Goal: Task Accomplishment & Management: Manage account settings

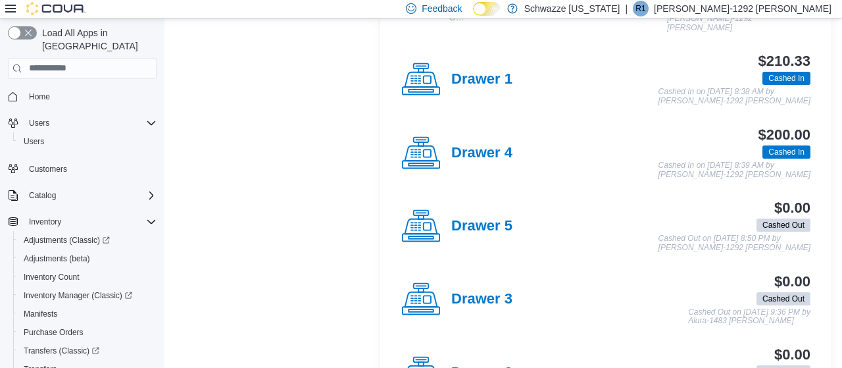
scroll to position [365, 0]
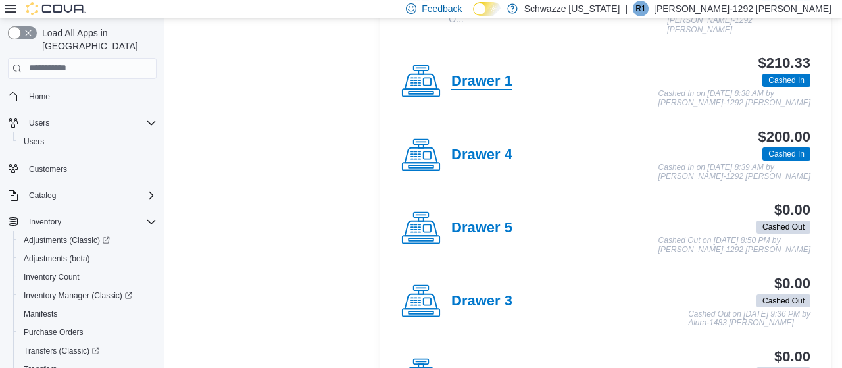
click at [488, 80] on h4 "Drawer 1" at bounding box center [481, 81] width 61 height 17
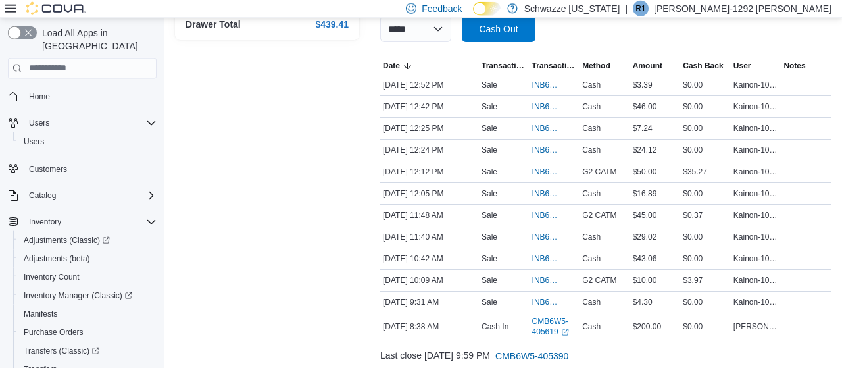
scroll to position [243, 0]
click at [540, 170] on span "INB6W5-3607879" at bounding box center [548, 171] width 32 height 11
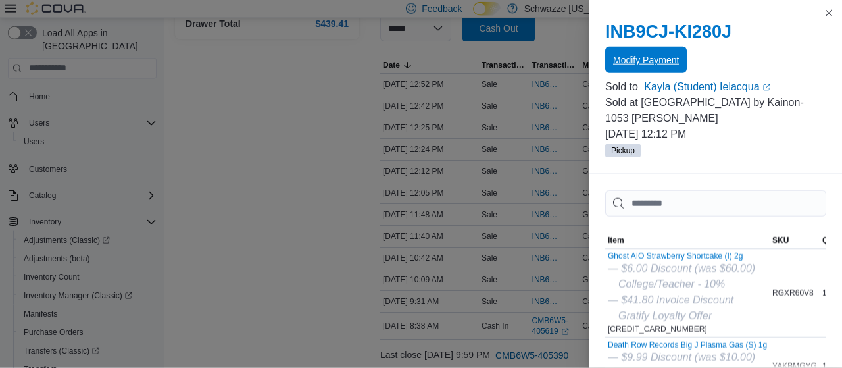
click at [665, 51] on span "Modify Payment" at bounding box center [646, 60] width 66 height 26
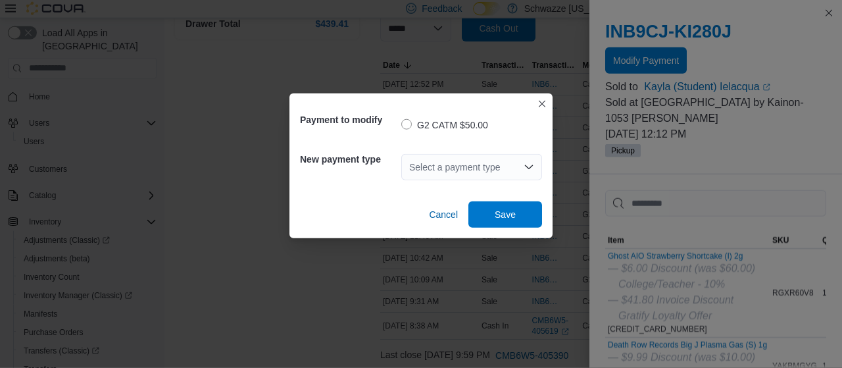
click at [506, 171] on div "Select a payment type" at bounding box center [471, 167] width 141 height 26
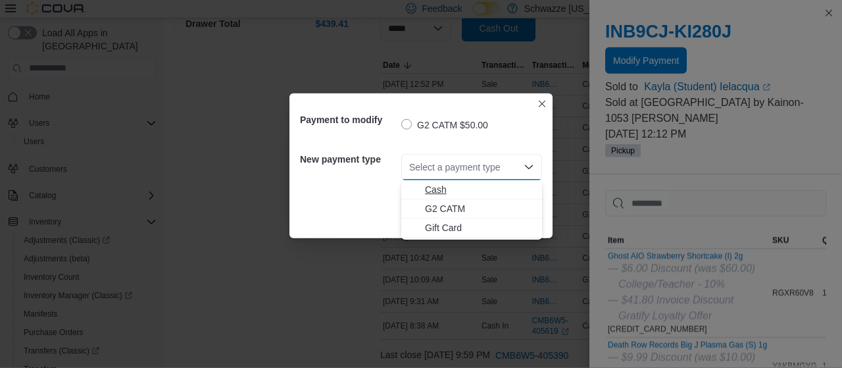
click at [430, 185] on span "Cash" at bounding box center [479, 189] width 109 height 13
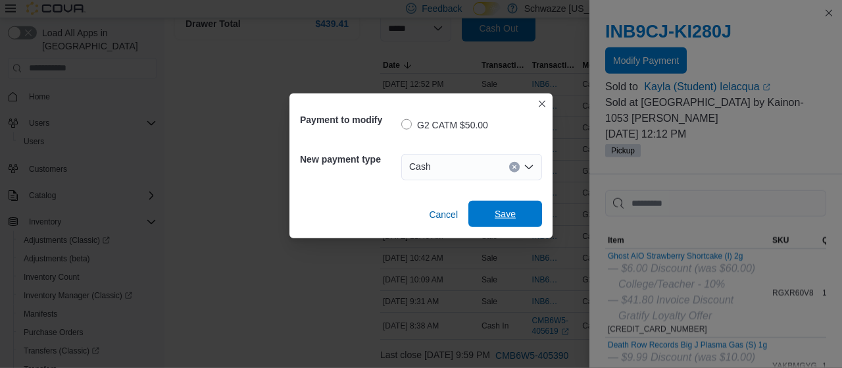
click at [488, 211] on span "Save" at bounding box center [505, 214] width 58 height 26
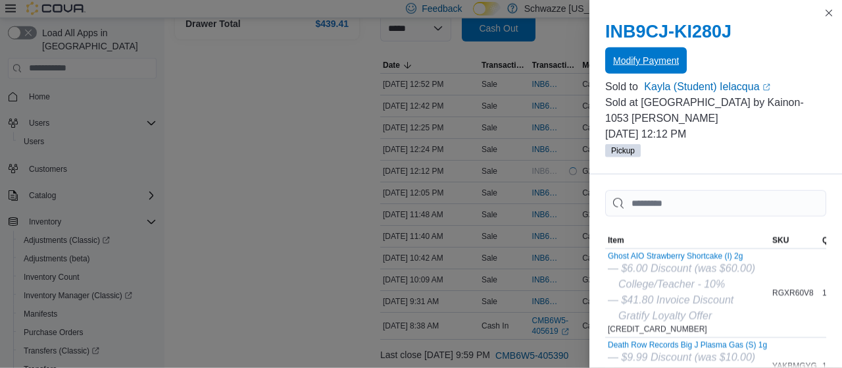
scroll to position [0, 0]
click at [829, 13] on button "Close this dialog" at bounding box center [829, 13] width 16 height 16
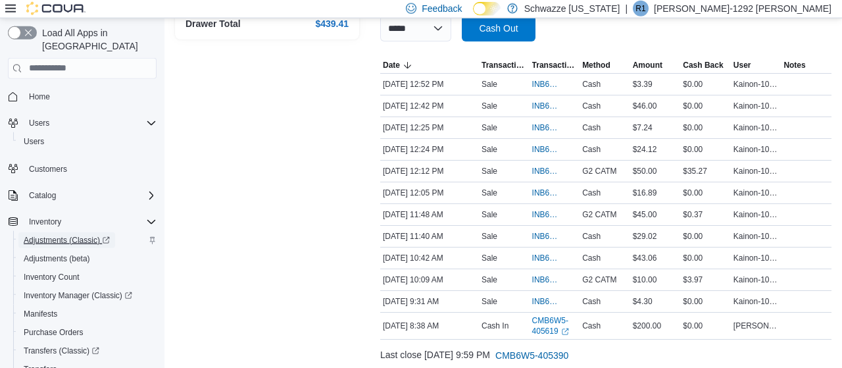
click at [74, 235] on span "Adjustments (Classic)" at bounding box center [67, 240] width 86 height 11
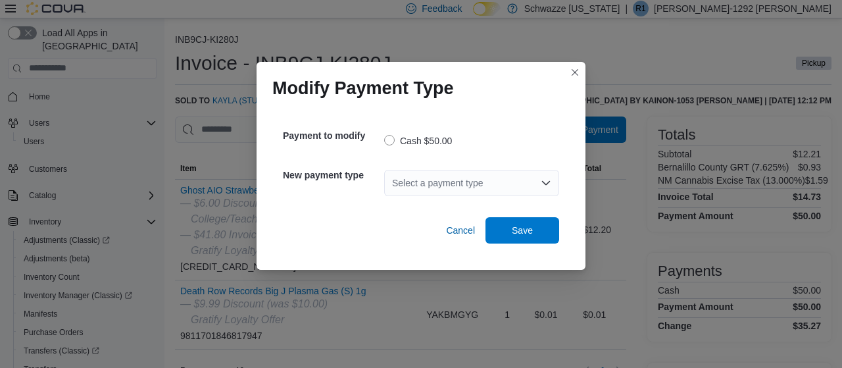
click at [529, 174] on div "Select a payment type" at bounding box center [471, 183] width 175 height 26
click at [586, 41] on div "Modify Payment Type Payment to modify Cash $50.00 New payment type Select a pay…" at bounding box center [421, 184] width 842 height 368
click at [523, 232] on span "Save" at bounding box center [522, 229] width 21 height 13
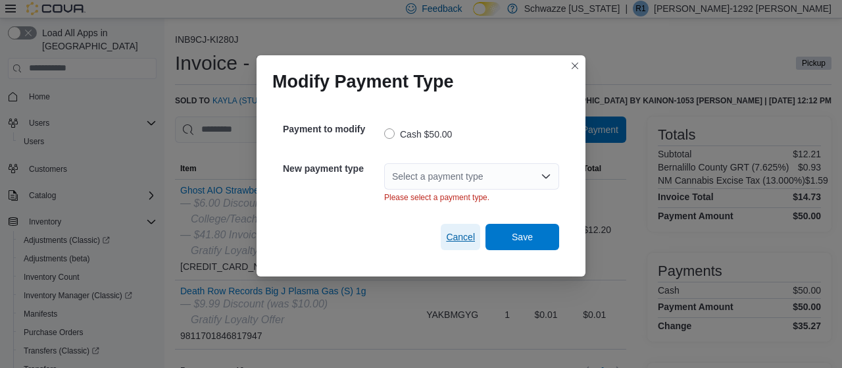
click at [455, 235] on span "Cancel" at bounding box center [460, 236] width 29 height 13
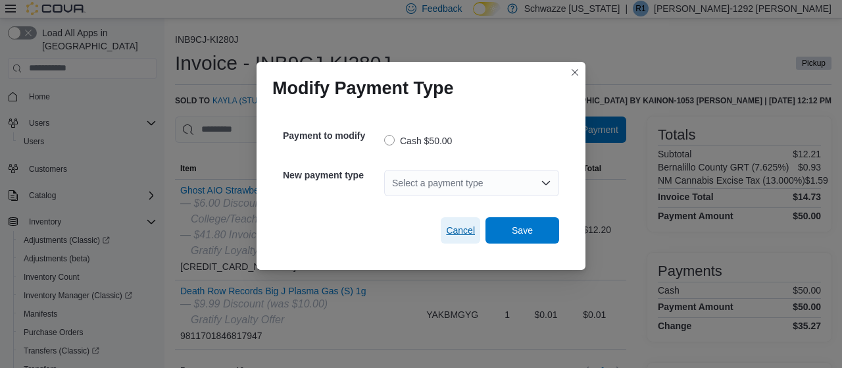
click at [456, 230] on span "Cancel" at bounding box center [460, 230] width 29 height 13
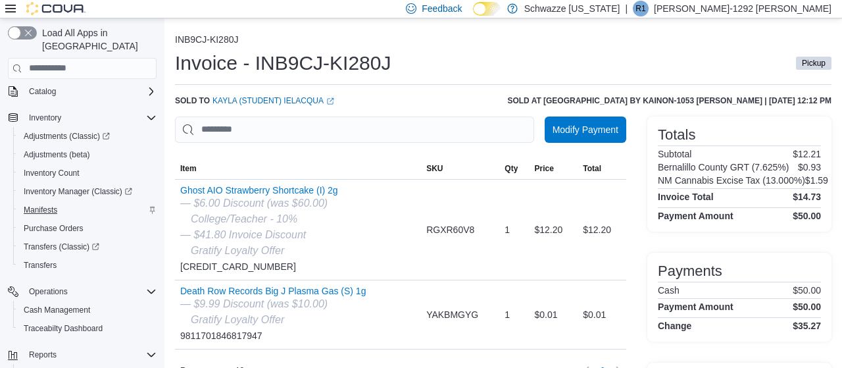
scroll to position [182, 0]
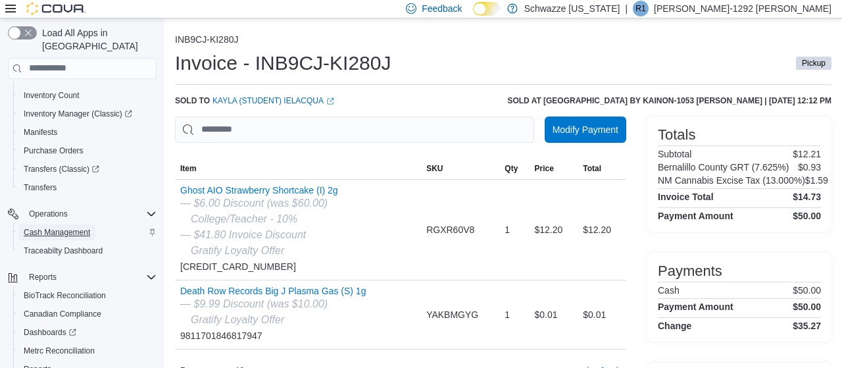
click at [68, 227] on span "Cash Management" at bounding box center [57, 232] width 66 height 11
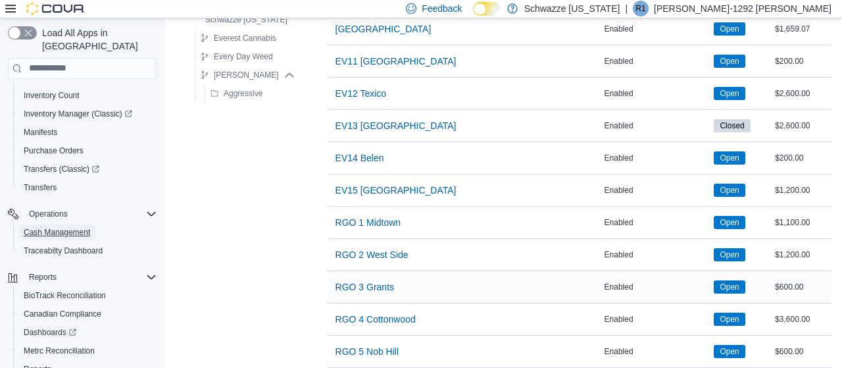
scroll to position [548, 0]
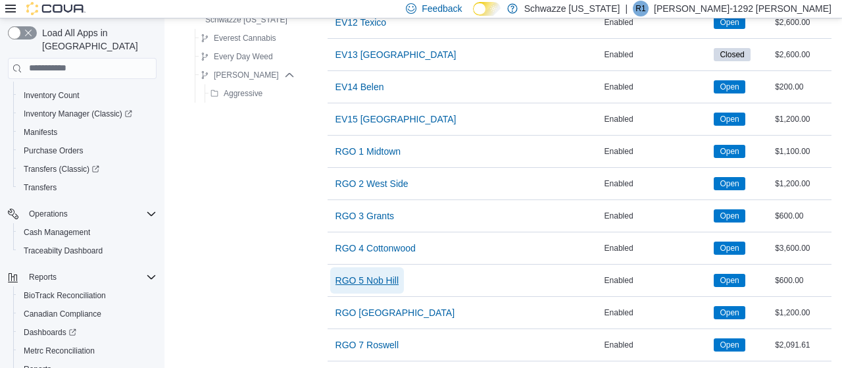
click at [375, 274] on span "RGO 5 Nob Hill" at bounding box center [367, 280] width 63 height 13
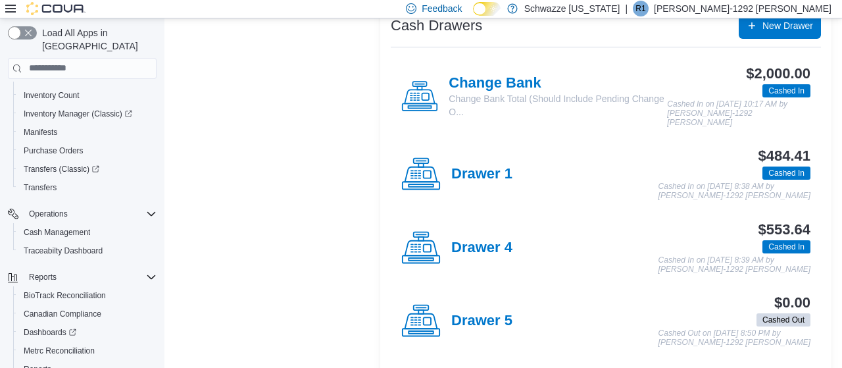
scroll to position [342, 0]
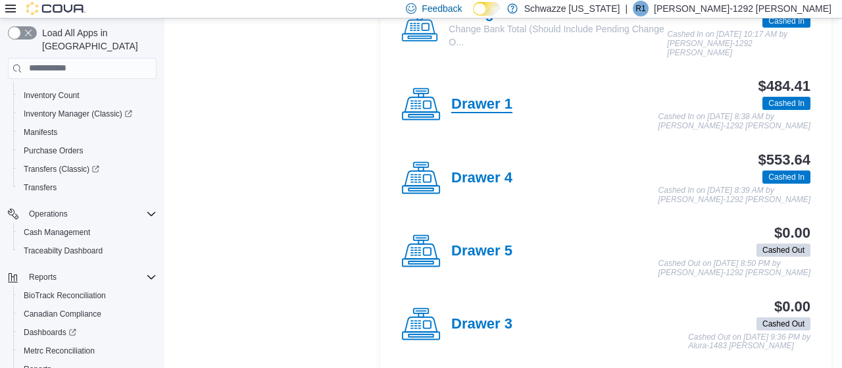
click at [494, 109] on h4 "Drawer 1" at bounding box center [481, 104] width 61 height 17
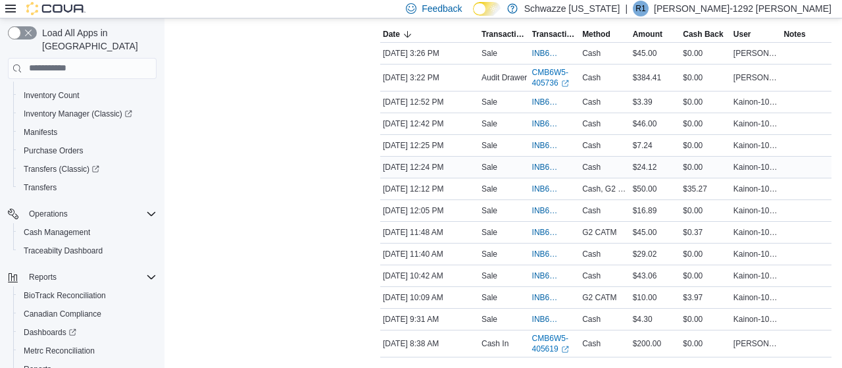
scroll to position [328, 0]
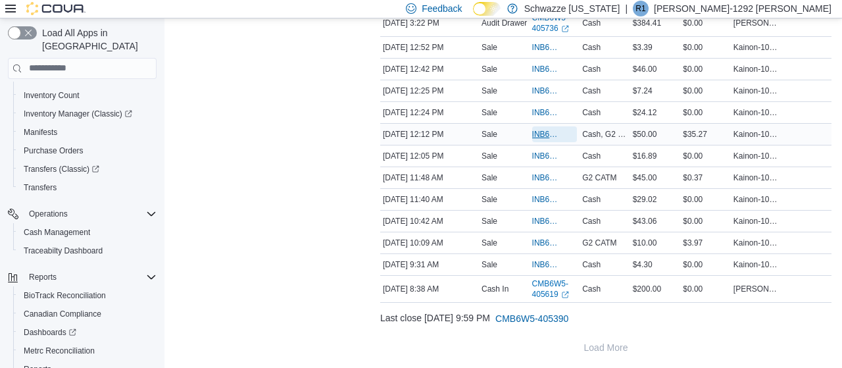
click at [543, 130] on span "INB6W5-3607879" at bounding box center [548, 134] width 32 height 11
click at [543, 173] on span "INB6W5-3607802" at bounding box center [548, 177] width 32 height 11
